Goal: Obtain resource: Obtain resource

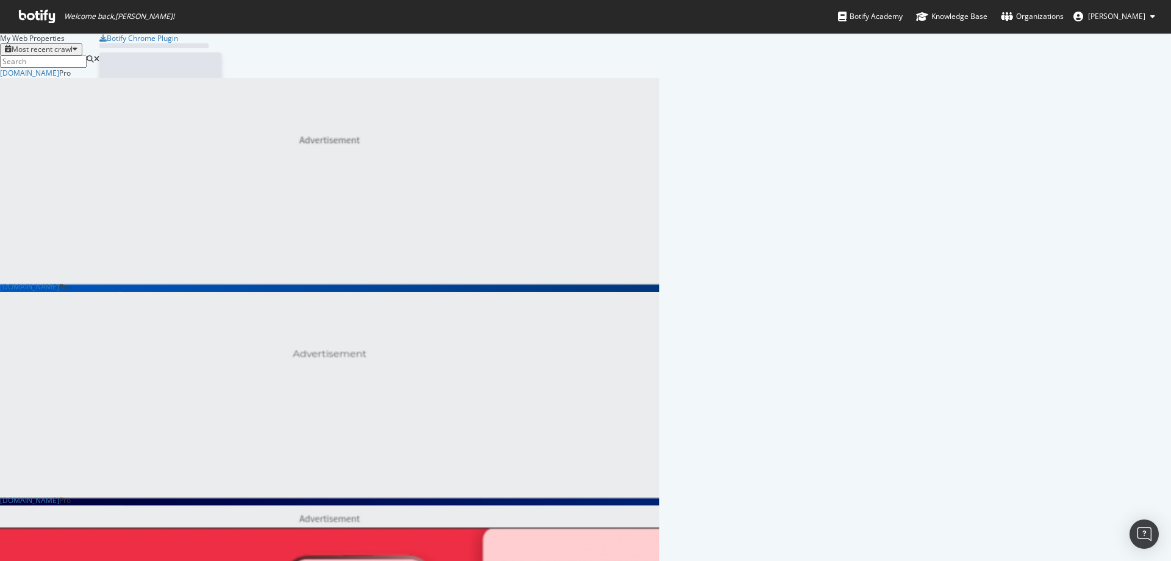
scroll to position [3000, 650]
click at [87, 65] on input at bounding box center [43, 62] width 87 height 12
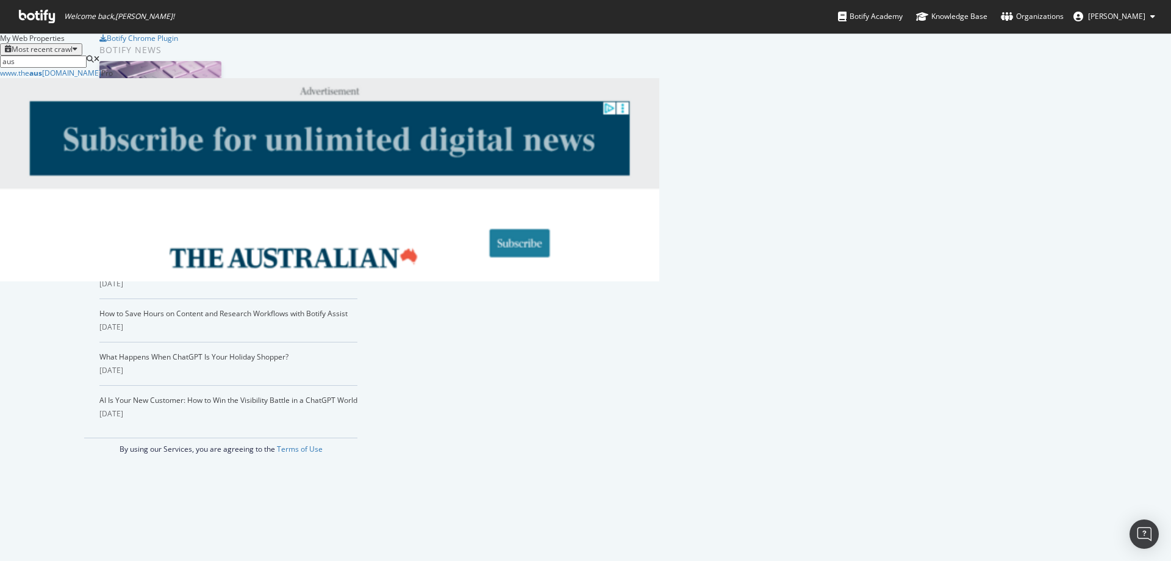
scroll to position [204, 650]
type input "aus"
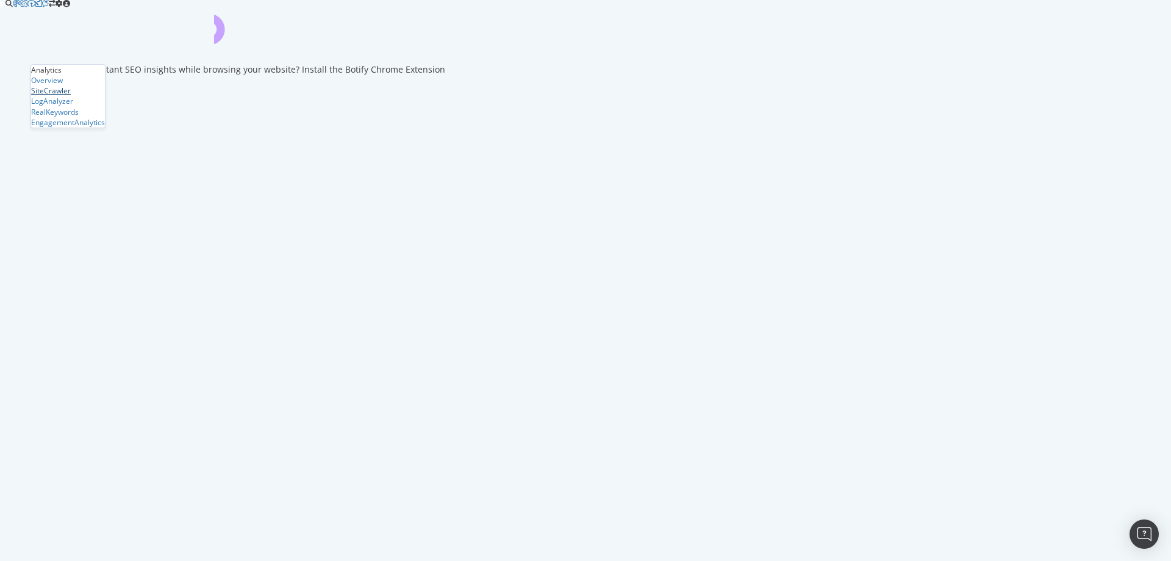
click at [71, 96] on div "SiteCrawler" at bounding box center [51, 90] width 40 height 10
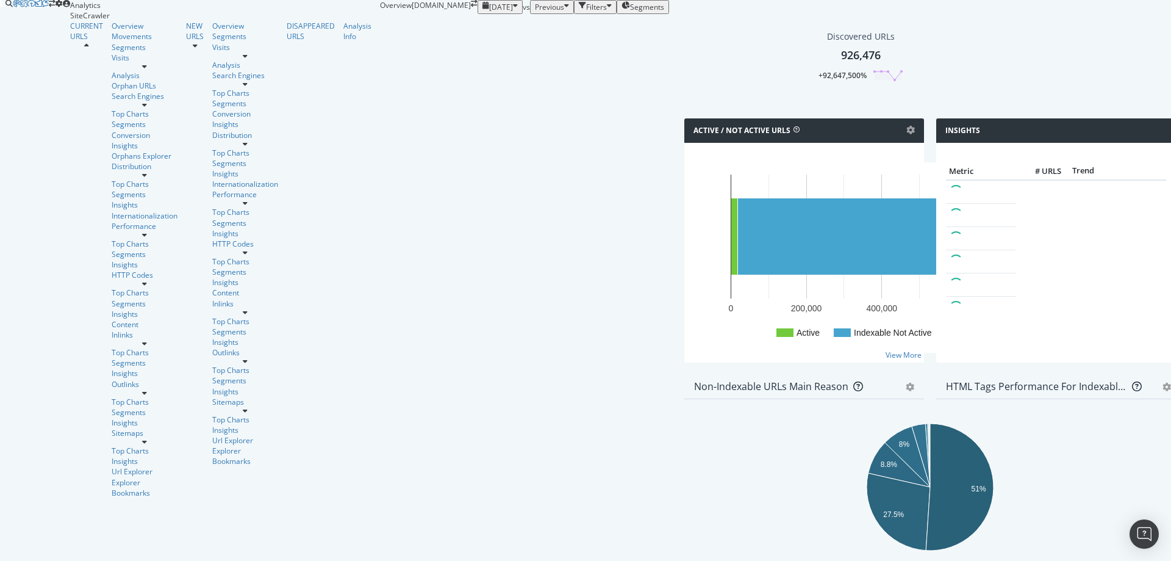
click at [513, 12] on icon "button" at bounding box center [515, 7] width 5 height 10
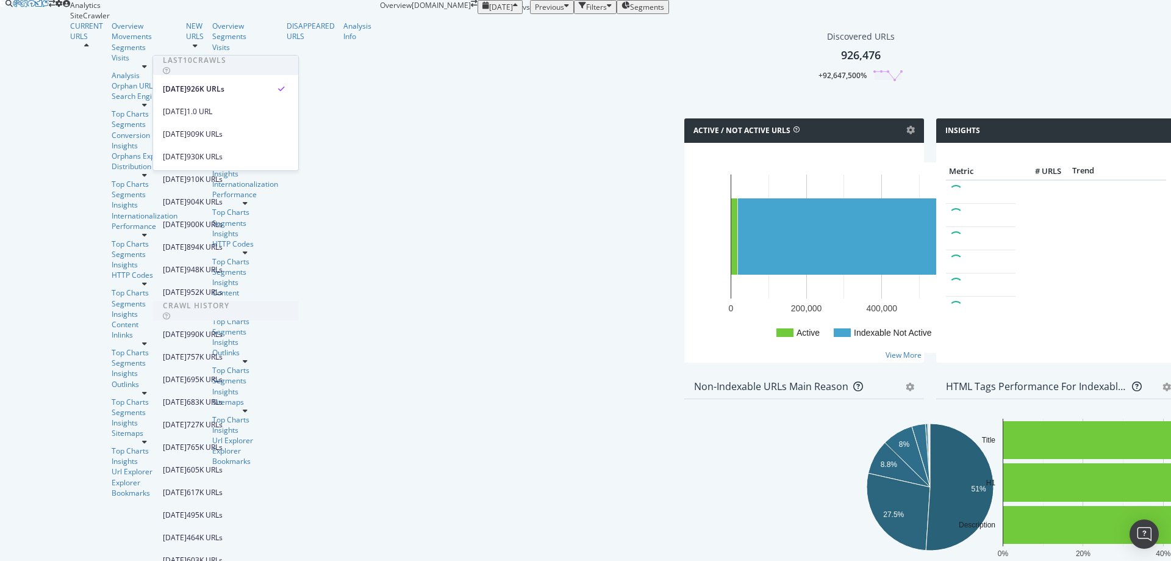
click at [513, 12] on icon "button" at bounding box center [515, 7] width 5 height 10
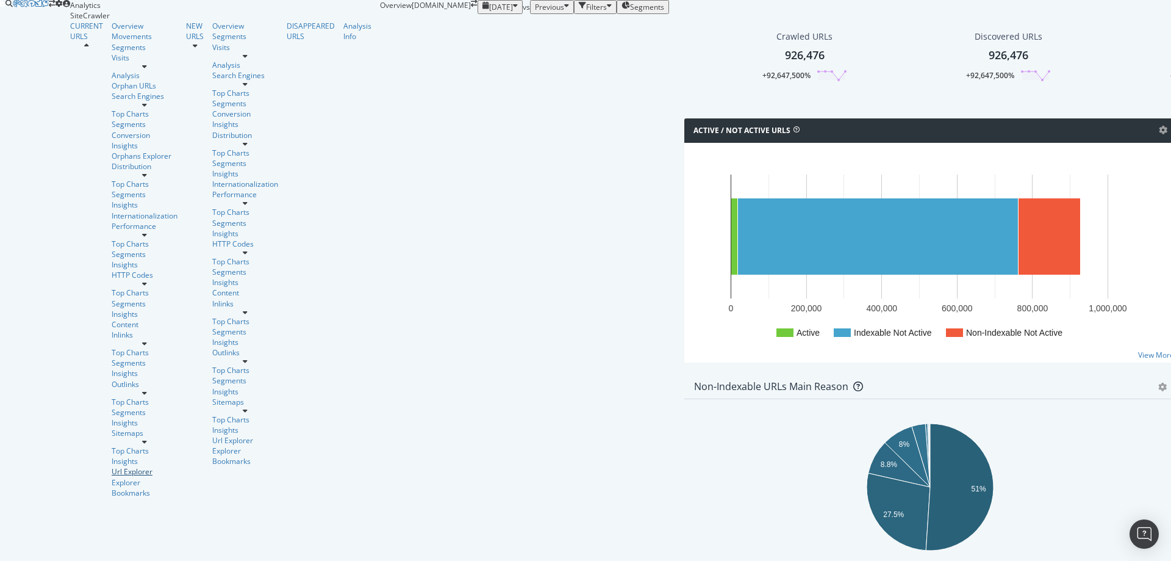
click at [112, 335] on div "Url Explorer" at bounding box center [145, 471] width 66 height 10
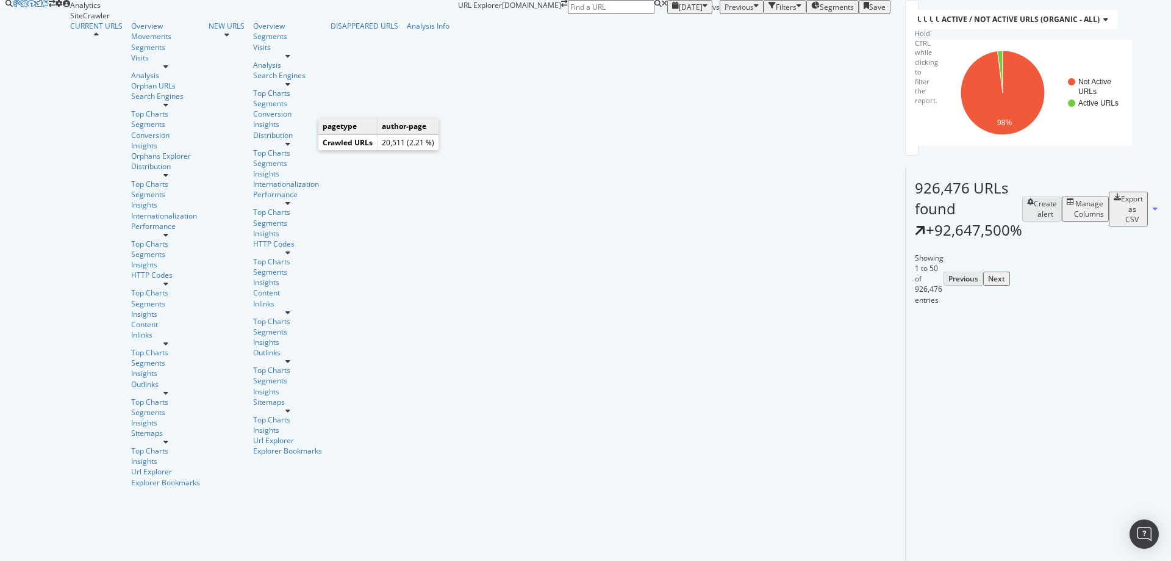
click at [580, 70] on text "author-page" at bounding box center [1074, 65] width 40 height 9
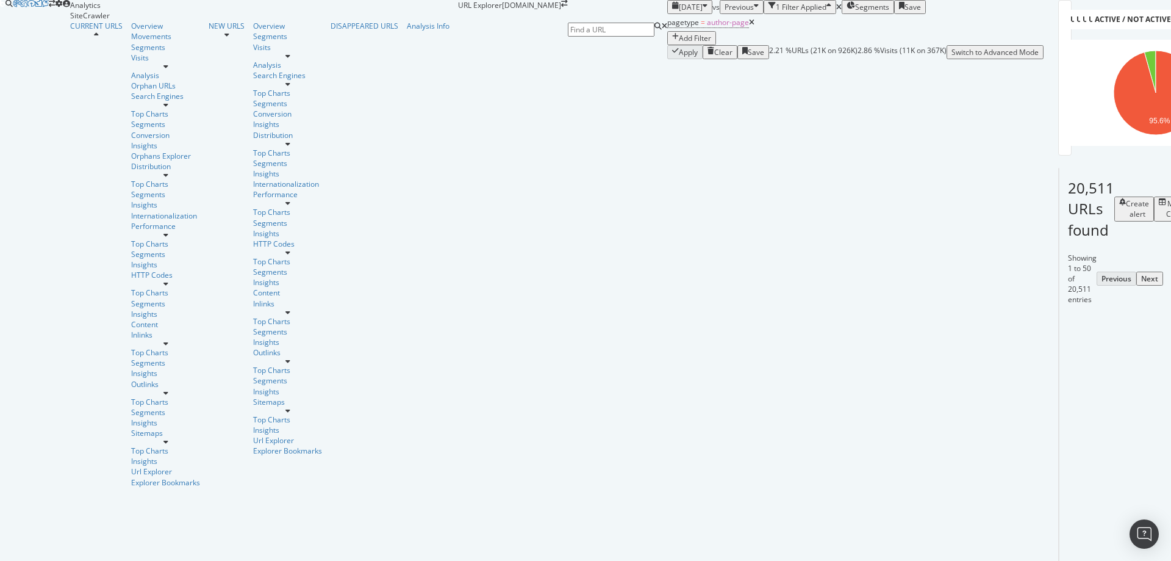
click at [580, 219] on div "Manage Columns" at bounding box center [1181, 208] width 30 height 21
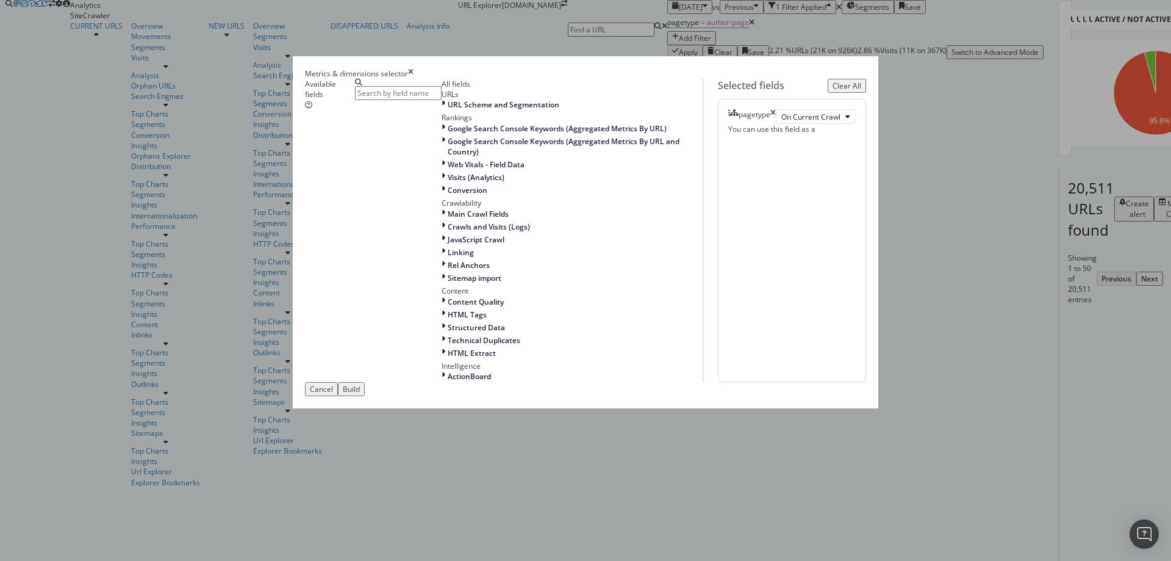
scroll to position [160, 0]
click at [448, 320] on span "HTML Tags" at bounding box center [467, 314] width 39 height 10
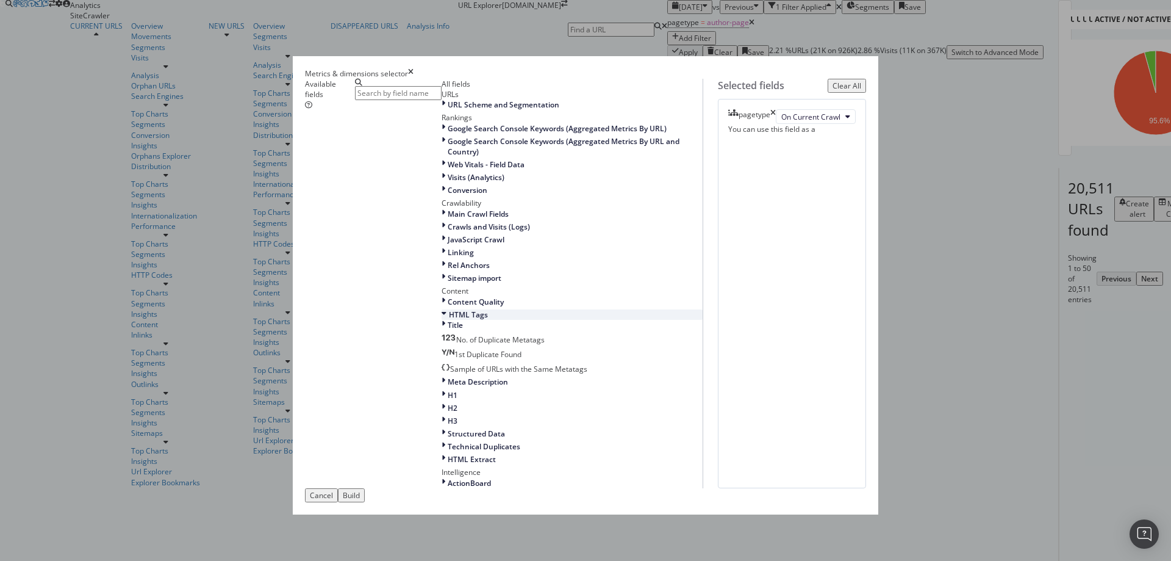
click at [449, 320] on span "HTML Tags" at bounding box center [468, 314] width 39 height 10
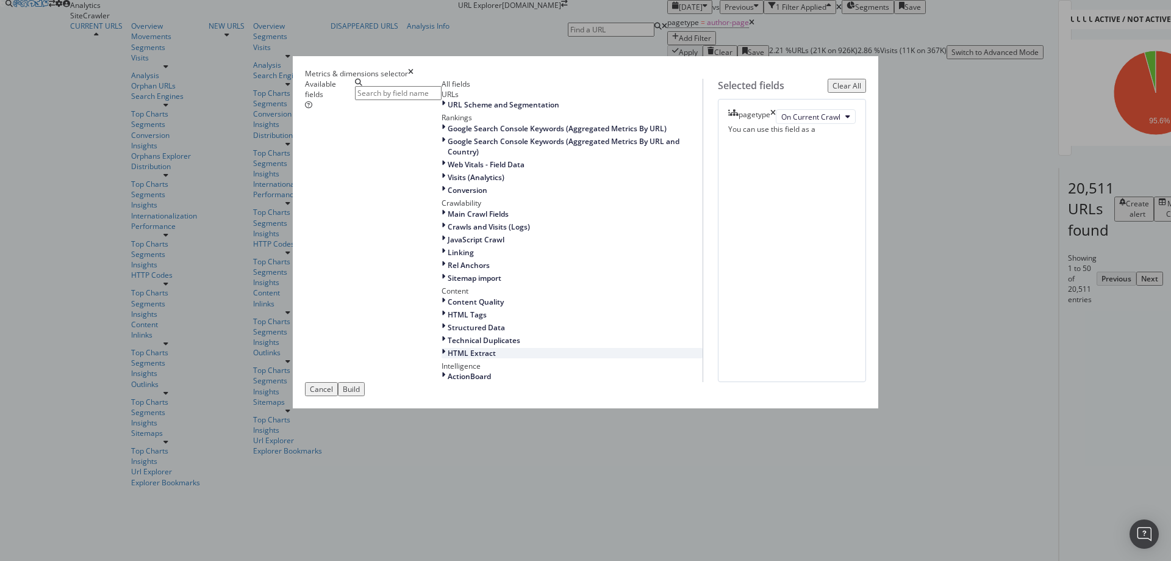
click at [442, 335] on div "HTML Extract" at bounding box center [572, 353] width 261 height 10
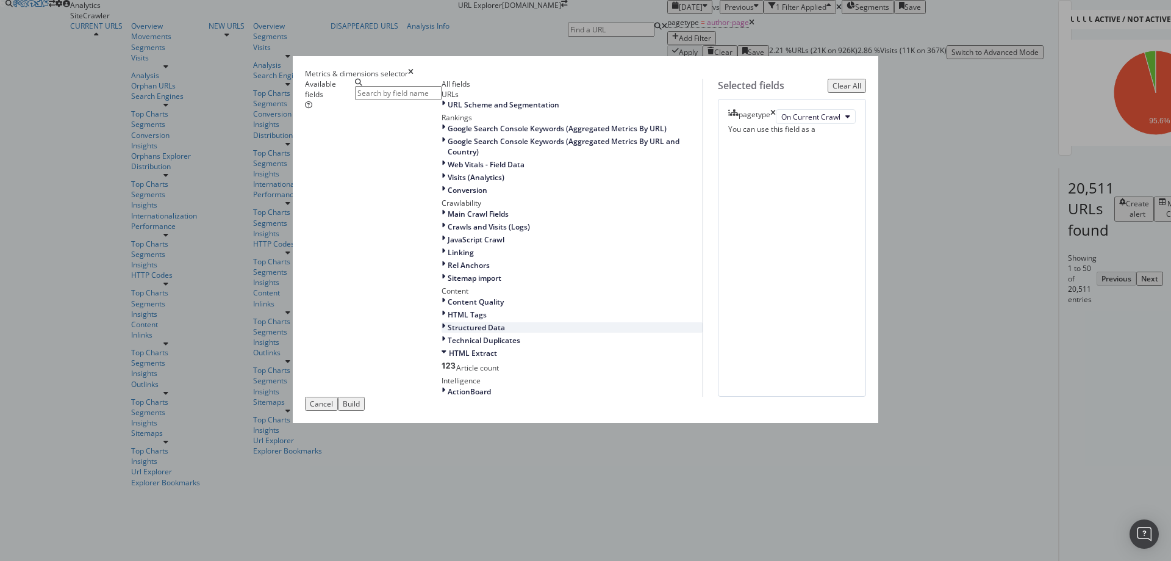
scroll to position [175, 0]
click at [442, 335] on div "Article count" at bounding box center [470, 367] width 57 height 10
click at [414, 68] on icon "times" at bounding box center [410, 73] width 5 height 10
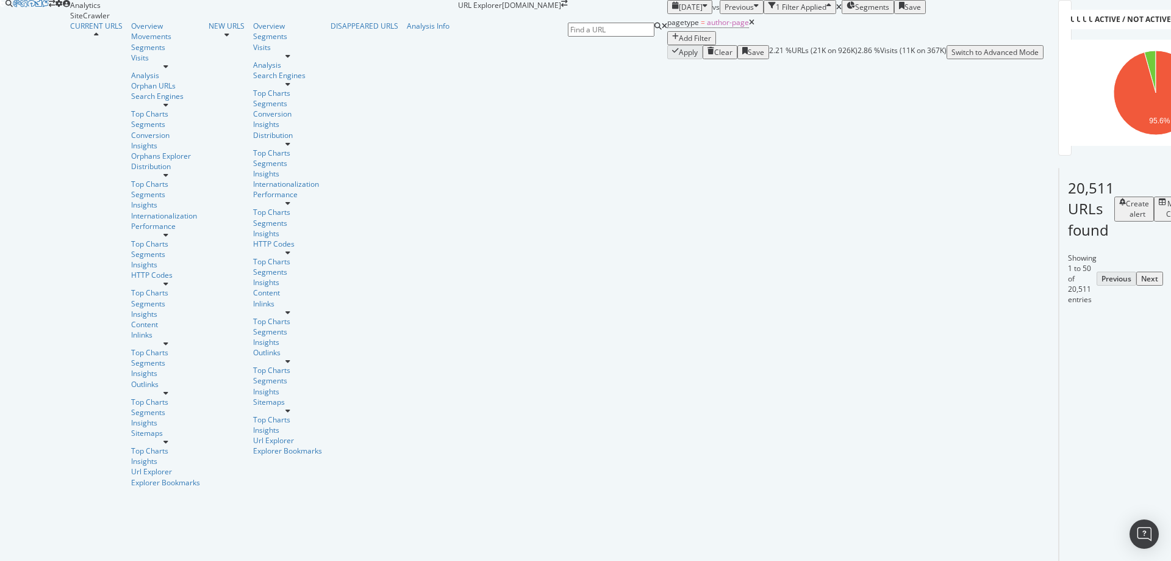
scroll to position [122, 0]
click at [580, 335] on icon at bounding box center [1181, 439] width 7 height 7
click at [580, 335] on icon at bounding box center [1137, 448] width 9 height 7
click at [42, 7] on icon at bounding box center [45, 3] width 7 height 7
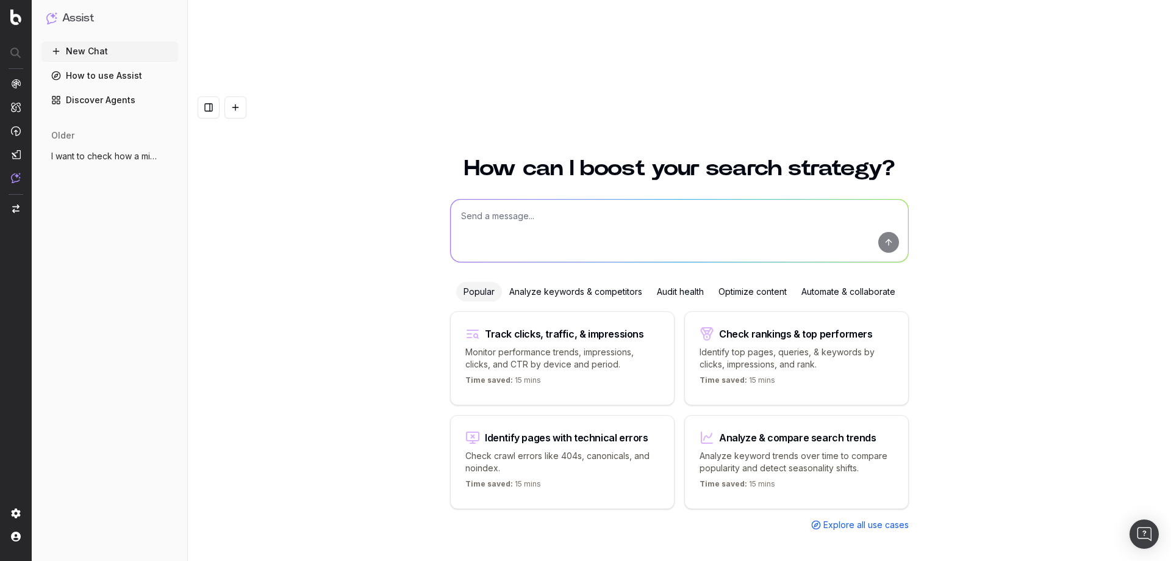
click at [632, 199] on textarea at bounding box center [679, 230] width 457 height 62
paste textarea "Secondly, I was wondering if you could help me with the easiest way to do somet…"
type textarea "Secondly, I was wondering if you could help me with the easiest way to do somet…"
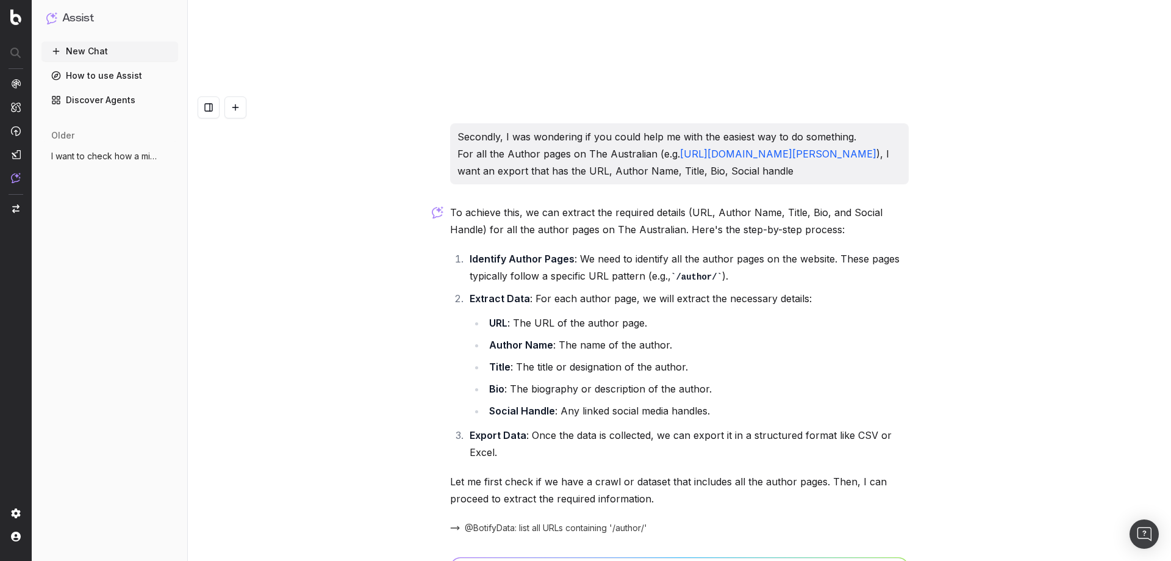
scroll to position [4, 0]
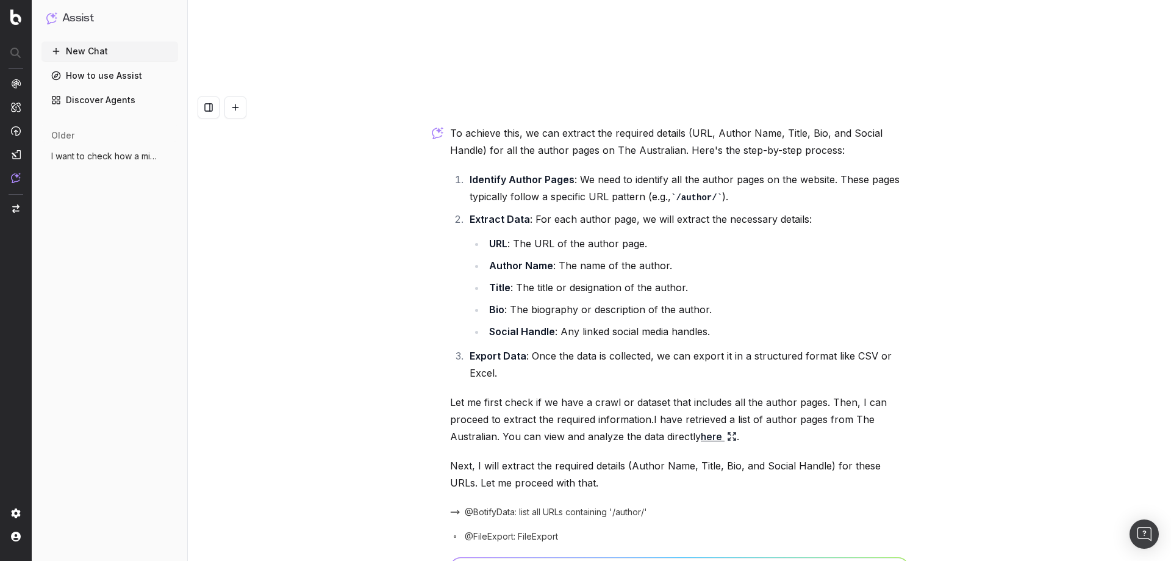
scroll to position [89, 0]
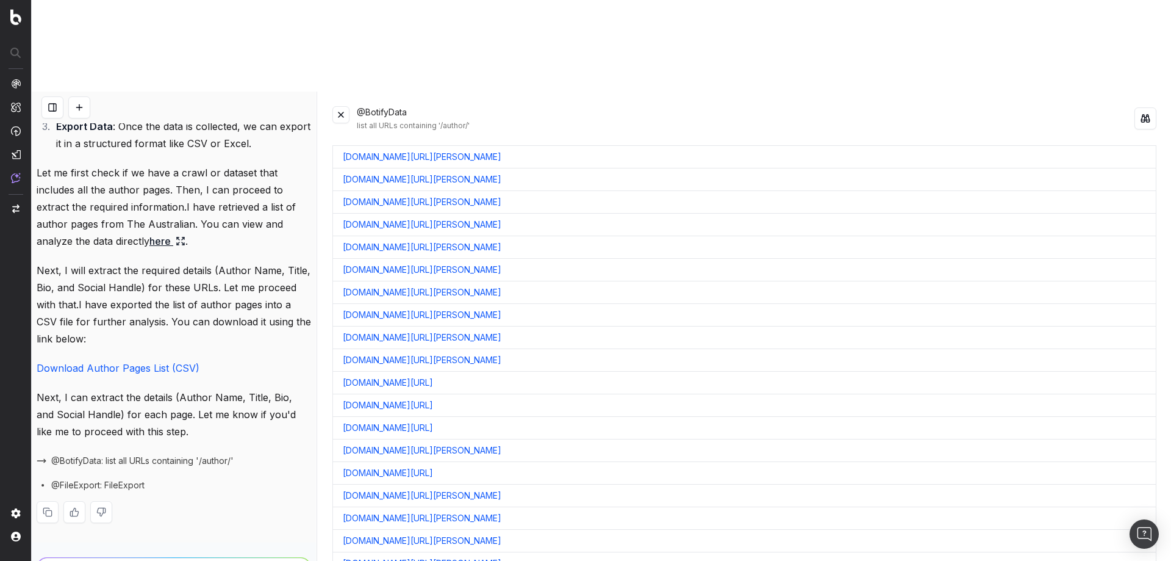
scroll to position [183, 0]
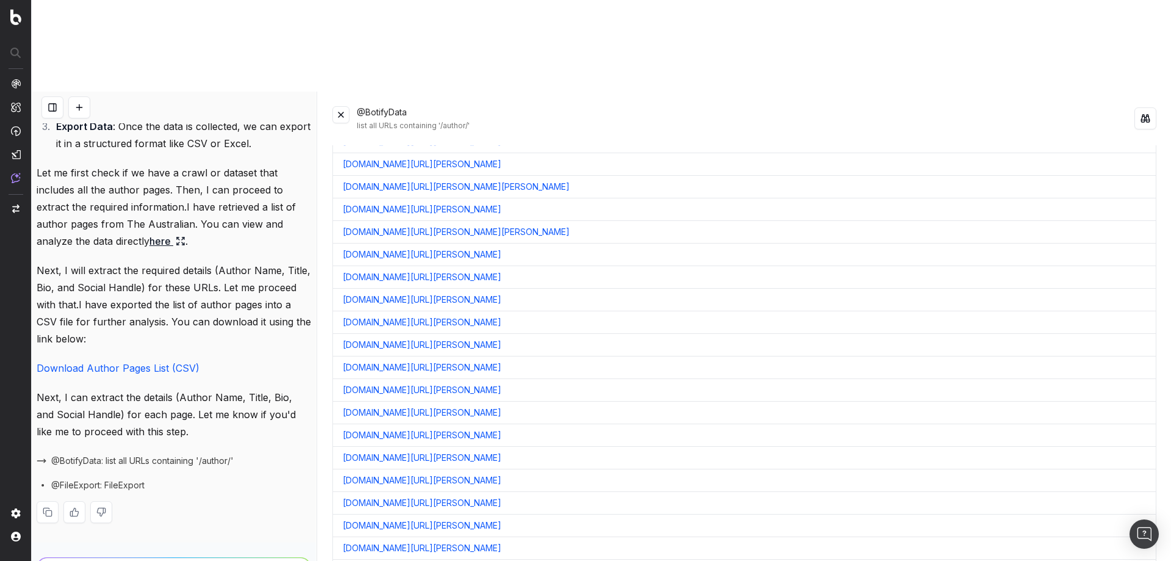
click at [175, 362] on link "Download Author Pages List (CSV)" at bounding box center [118, 368] width 163 height 12
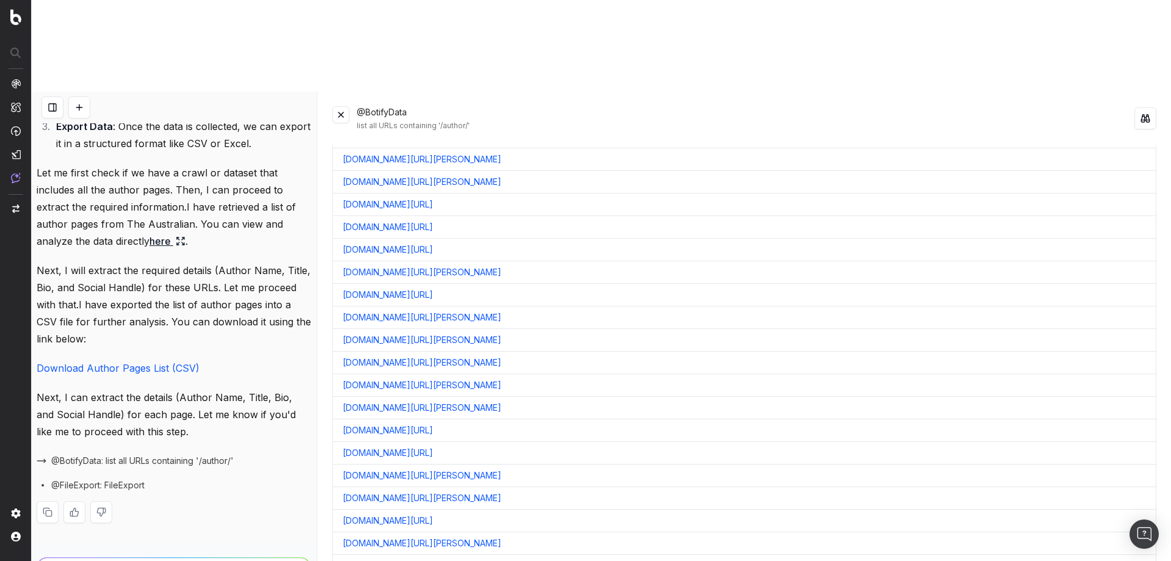
paste textarea "https://app.botify.com/newscorp-au/www.theaustralian.com.au/crawl/explorer?cont…"
type textarea "This is a better list of all the author pages, use this for the next steps - ht…"
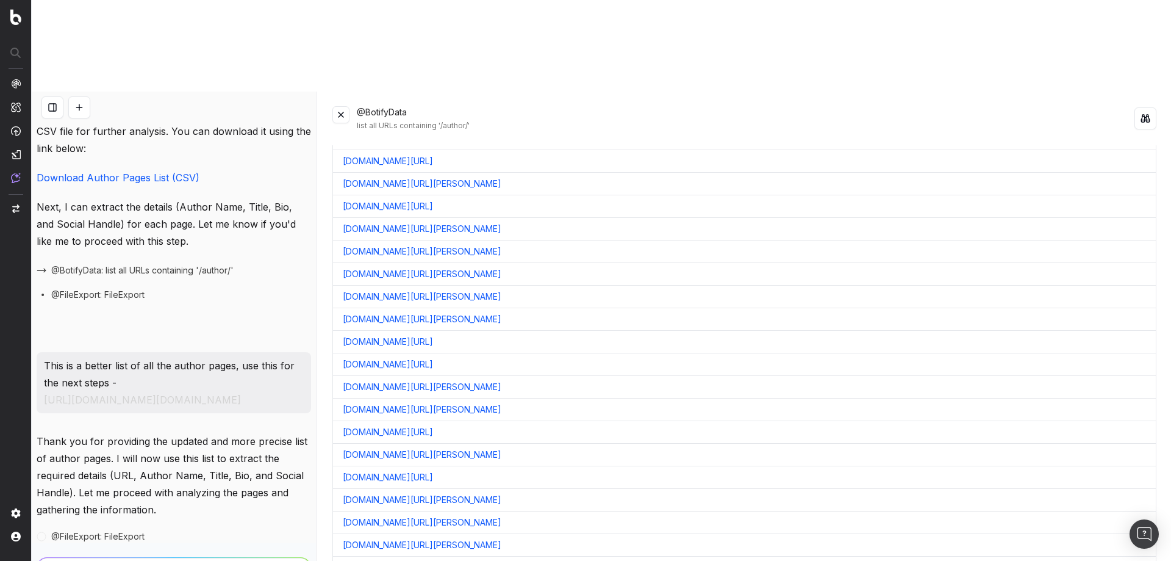
scroll to position [732, 0]
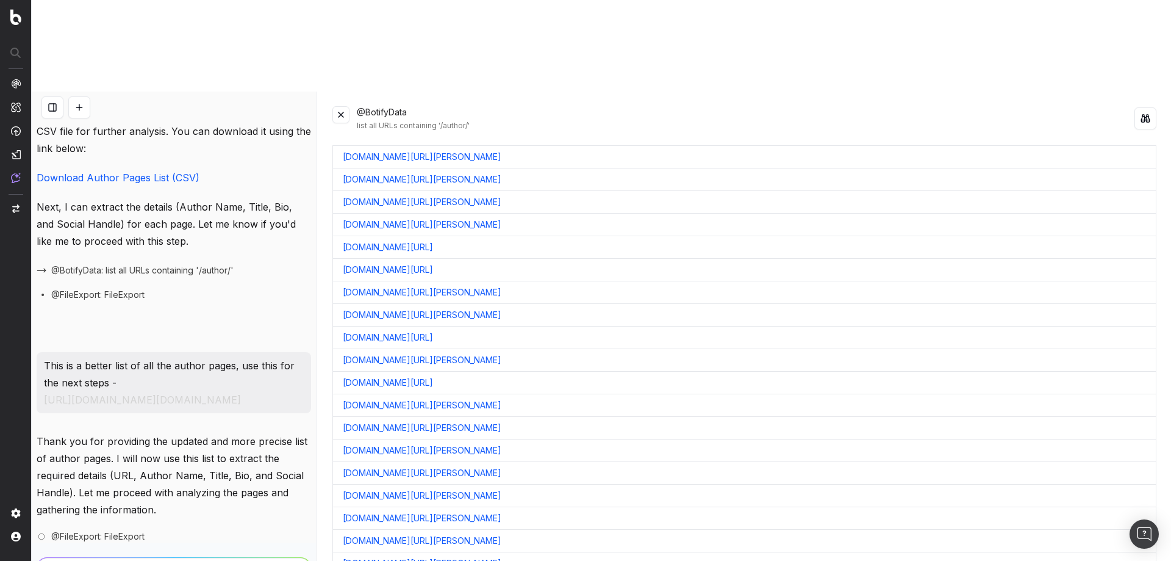
click at [351, 106] on div "@BotifyData list all URLs containing '/author/'" at bounding box center [744, 118] width 824 height 24
click at [345, 106] on button at bounding box center [340, 114] width 17 height 17
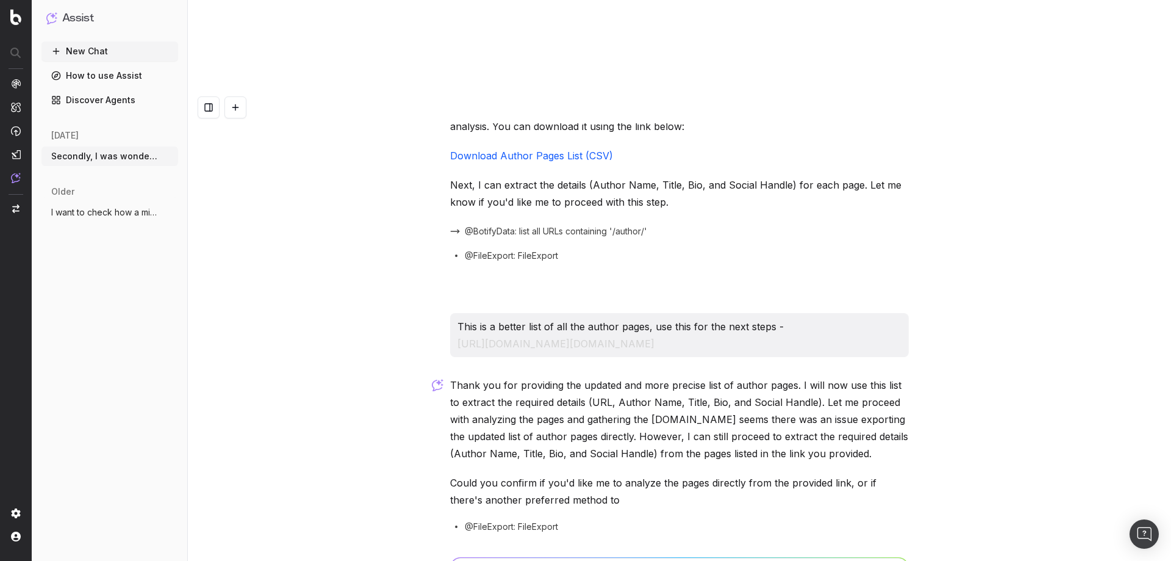
scroll to position [537, 0]
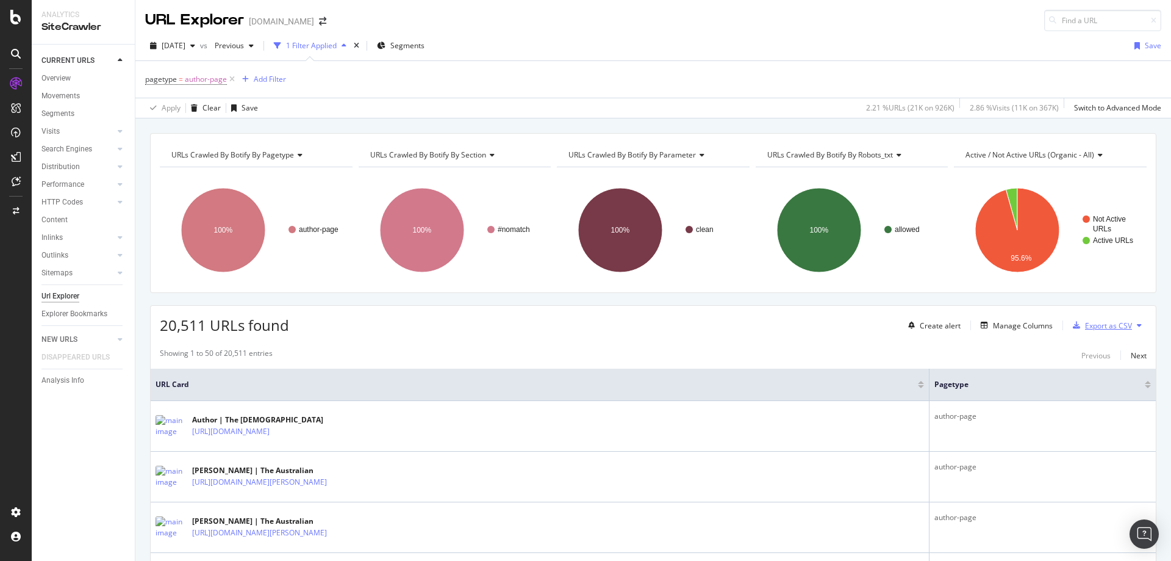
click at [1085, 329] on div "Export as CSV" at bounding box center [1108, 325] width 47 height 10
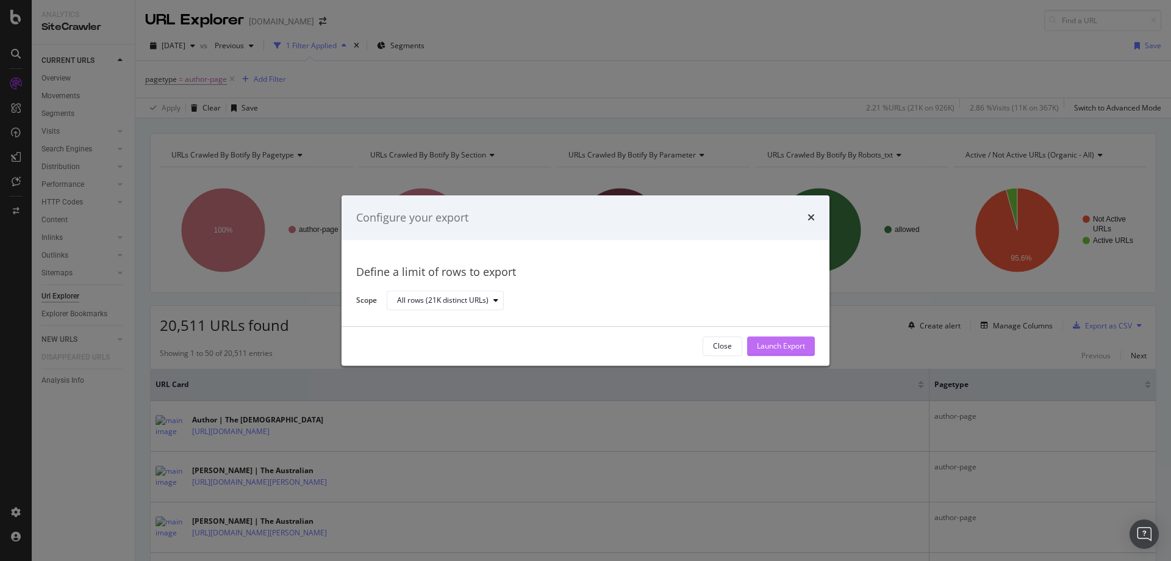
click at [780, 345] on div "Launch Export" at bounding box center [781, 346] width 48 height 10
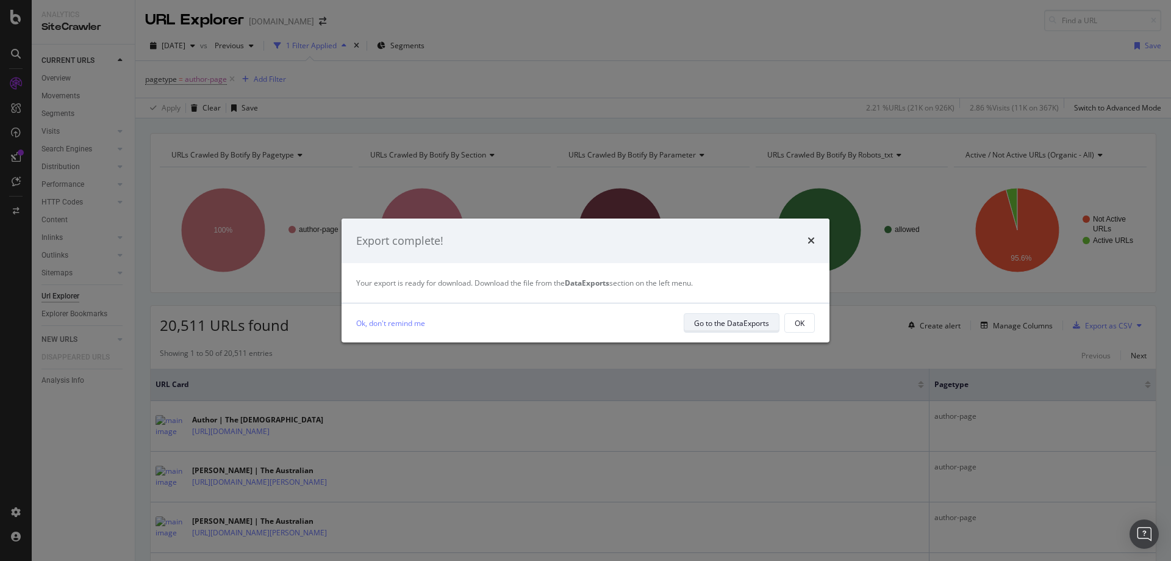
click at [727, 323] on div "Go to the DataExports" at bounding box center [731, 323] width 75 height 10
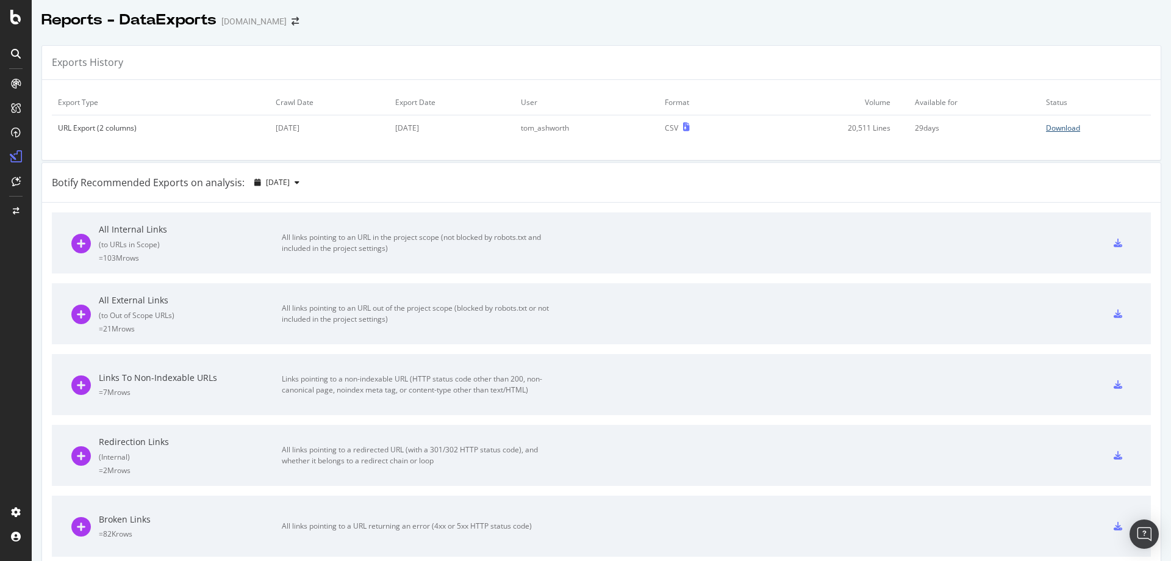
click at [1047, 127] on div "Download" at bounding box center [1063, 128] width 34 height 10
